Goal: Feedback & Contribution: Leave review/rating

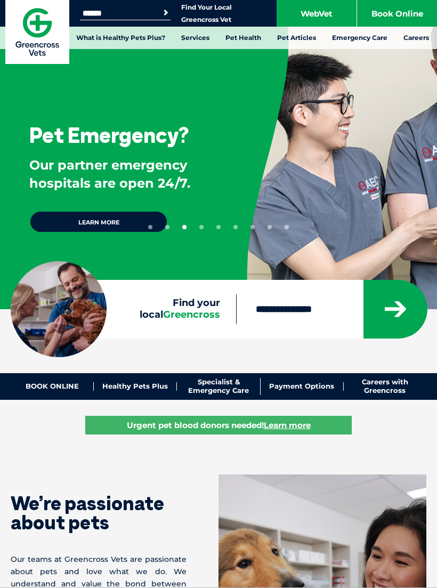
click at [102, 11] on input "Search for:" at bounding box center [125, 13] width 91 height 9
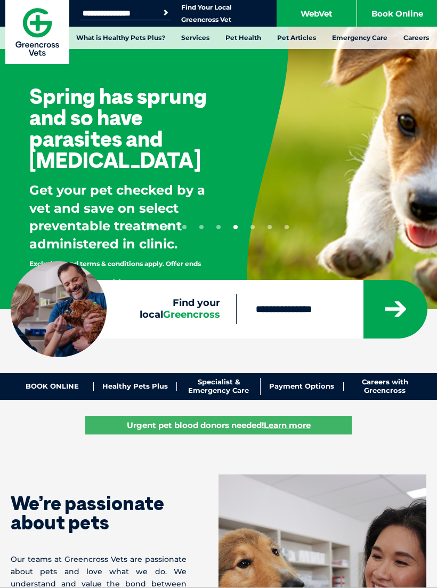
type input "**********"
click at [166, 13] on button "Search" at bounding box center [166, 12] width 11 height 11
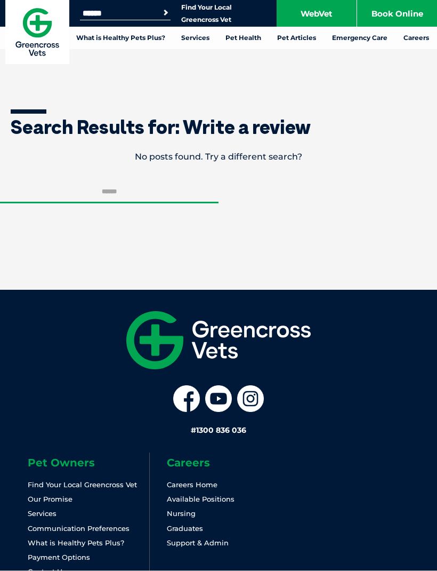
click at [112, 10] on input "Search for:" at bounding box center [125, 13] width 91 height 9
type input "******"
click at [166, 13] on button "Search" at bounding box center [166, 12] width 11 height 11
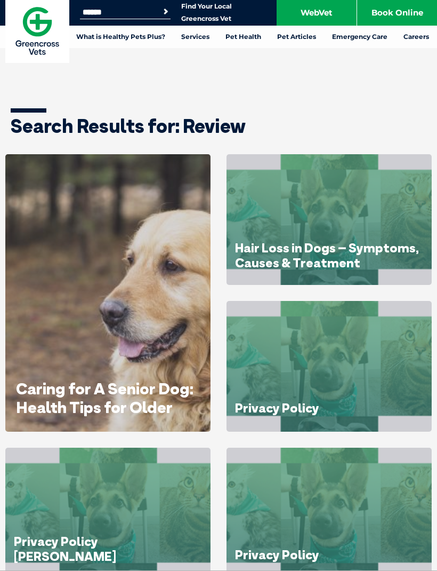
scroll to position [20, 0]
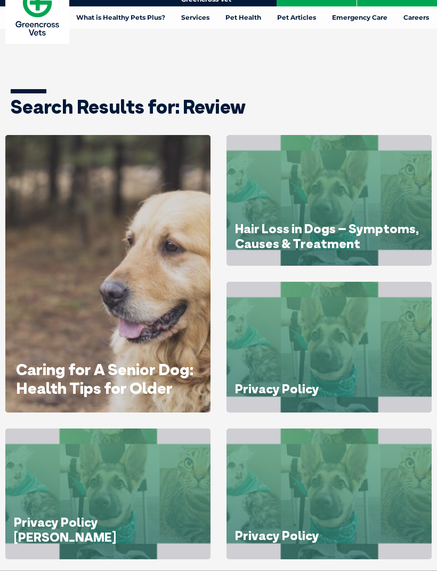
click at [105, 399] on icon at bounding box center [108, 408] width 18 height 18
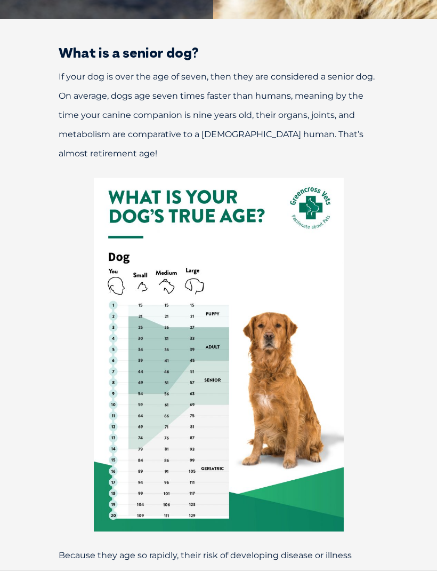
scroll to position [392, 0]
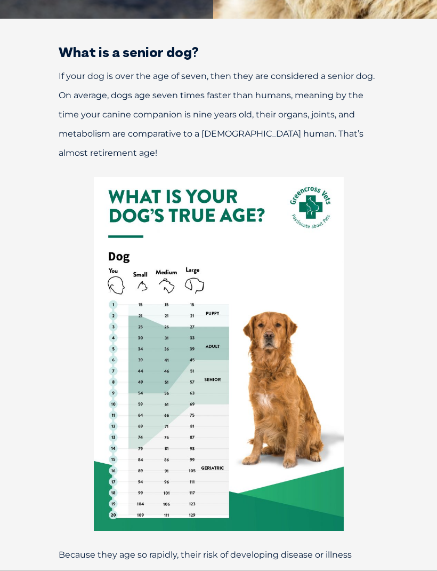
click at [113, 468] on img at bounding box center [219, 354] width 250 height 354
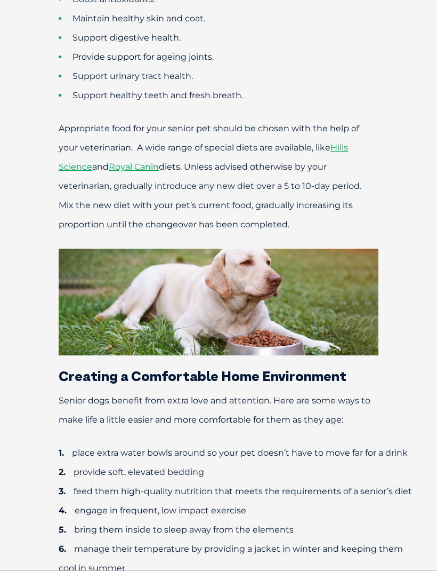
scroll to position [4355, 0]
